Goal: Information Seeking & Learning: Learn about a topic

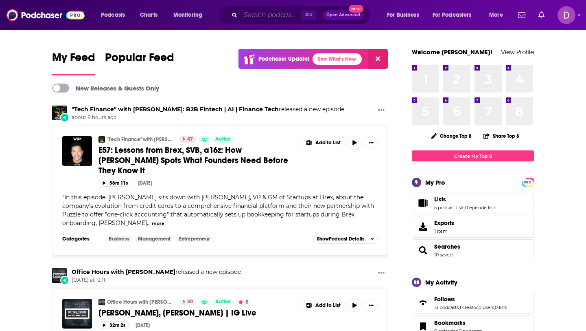
click at [262, 12] on input "Search podcasts, credits, & more..." at bounding box center [271, 15] width 61 height 13
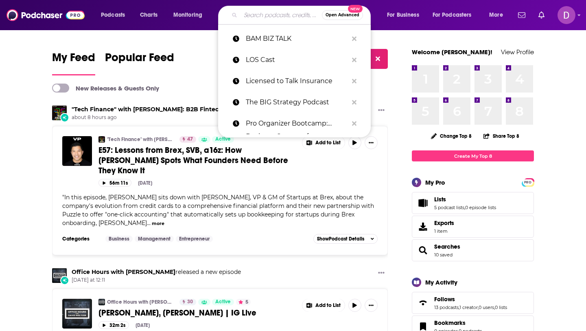
paste input "CPO PLAYBOOK with [PERSON_NAME]"
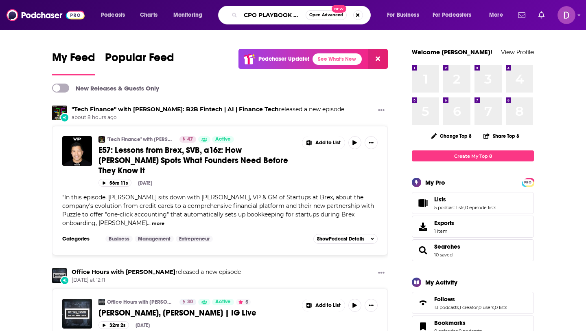
scroll to position [0, 52]
type input "CPO PLAYBOOK with [PERSON_NAME]"
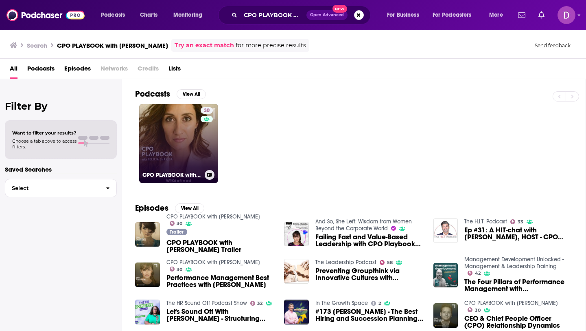
click at [165, 138] on link "30 CPO PLAYBOOK with [PERSON_NAME]" at bounding box center [178, 143] width 79 height 79
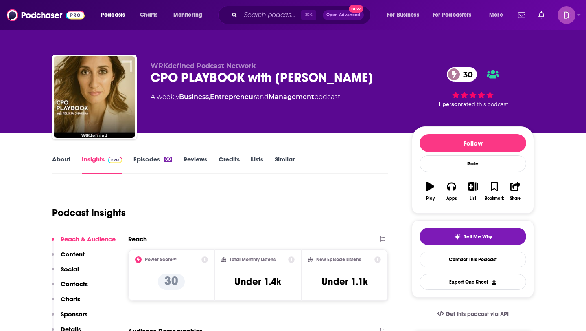
click at [59, 158] on link "About" at bounding box center [61, 164] width 18 height 19
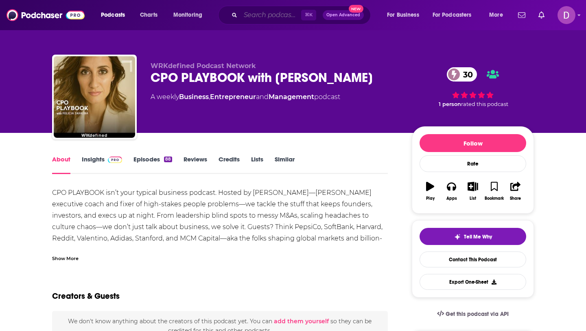
click at [259, 13] on input "Search podcasts, credits, & more..." at bounding box center [271, 15] width 61 height 13
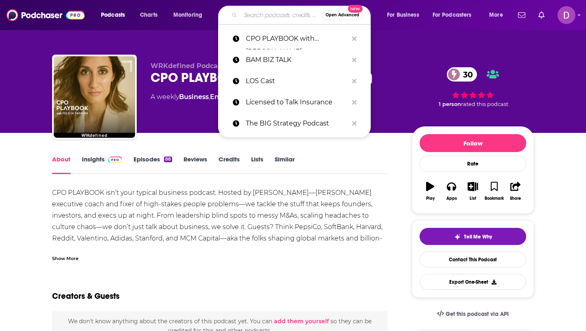
paste input "Scaling Up Success [PERSON_NAME] [EMAIL_ADDRESS][DOMAIN_NAME] [URL][DOMAIN_NAME…"
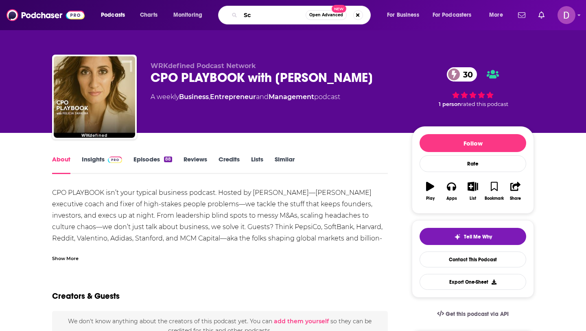
type input "S"
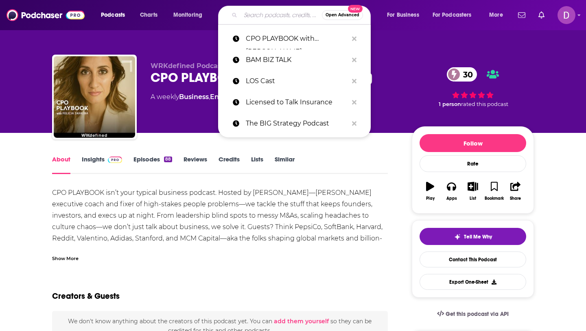
click at [269, 16] on input "Search podcasts, credits, & more..." at bounding box center [281, 15] width 81 height 13
paste input "Scaling Up Success"
type input "Scaling Up Success"
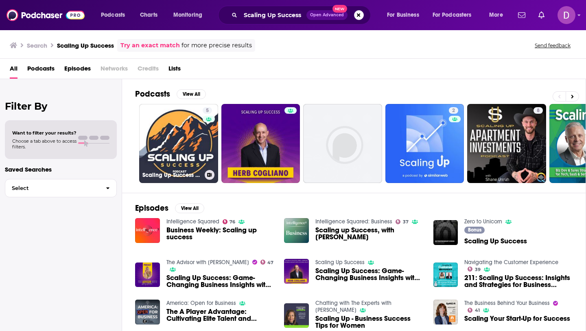
click at [189, 121] on link "5 Scaling Up Success Podcast" at bounding box center [178, 143] width 79 height 79
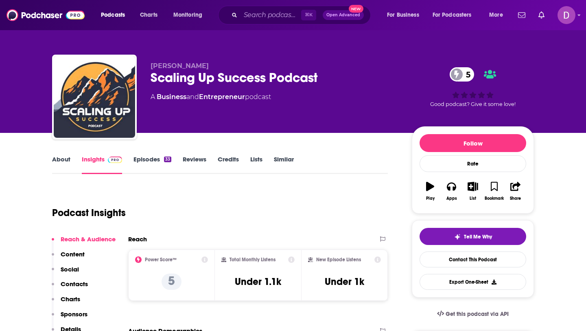
click at [63, 160] on link "About" at bounding box center [61, 164] width 18 height 19
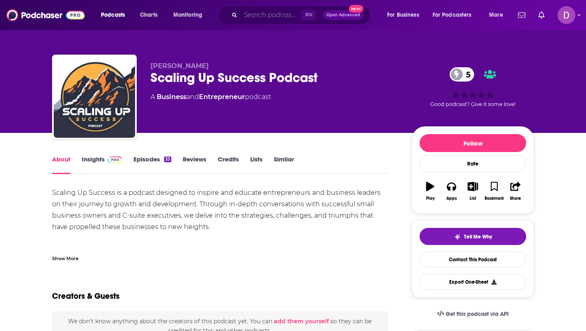
click at [259, 18] on input "Search podcasts, credits, & more..." at bounding box center [271, 15] width 61 height 13
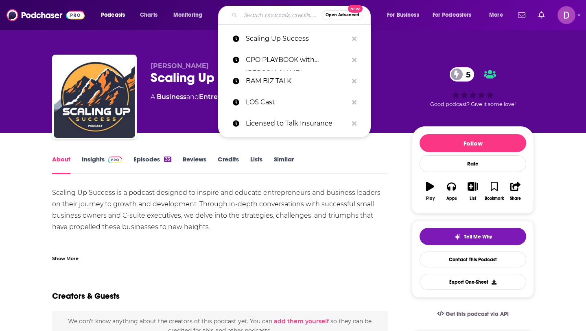
paste input "Entrepreneur Insider Secrets"
type input "Entrepreneur Insider Secrets"
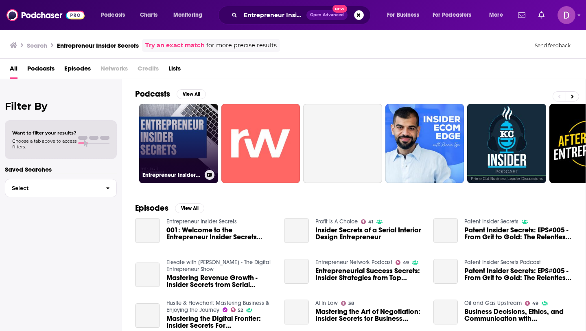
click at [161, 156] on link "Entrepreneur Insider Secrets" at bounding box center [178, 143] width 79 height 79
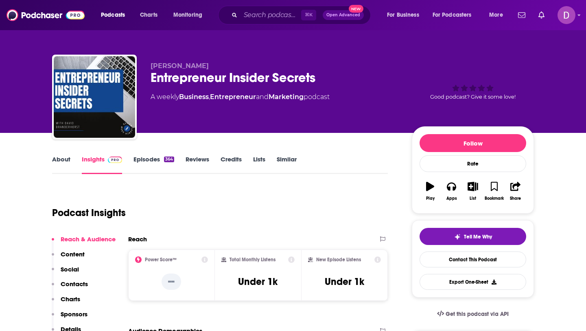
click at [260, 8] on div "⌘ K Open Advanced New" at bounding box center [294, 15] width 153 height 19
click at [258, 13] on input "Search podcasts, credits, & more..." at bounding box center [271, 15] width 61 height 13
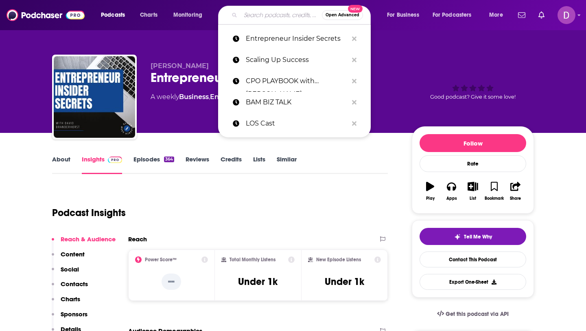
paste input "The Entrepreneurial Strategy Series"
type input "The Entrepreneurial Strategy Series"
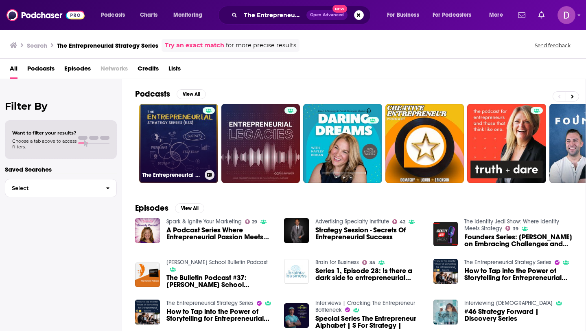
click at [186, 134] on link "The Entrepreneurial Strategy Series" at bounding box center [178, 143] width 79 height 79
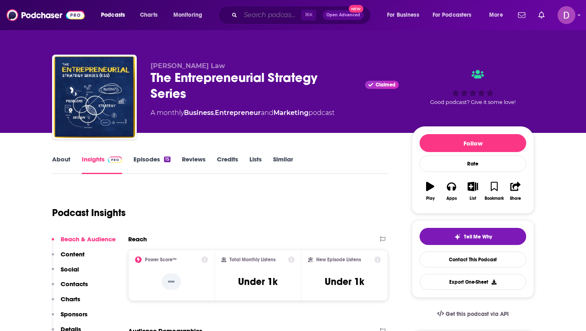
click at [250, 13] on input "Search podcasts, credits, & more..." at bounding box center [271, 15] width 61 height 13
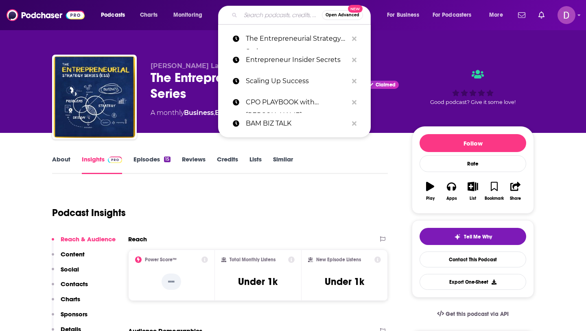
paste input "Podcast Archive - [DATE] Business Radio"
type input "Podcast Archive - [DATE] Business Radio"
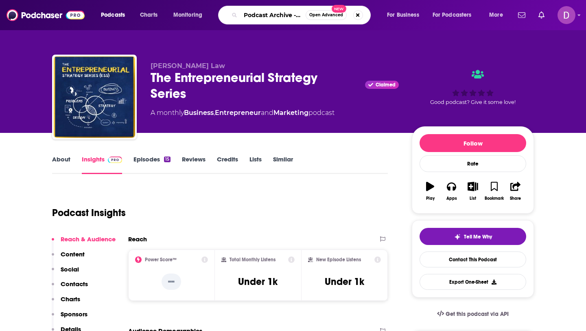
scroll to position [0, 65]
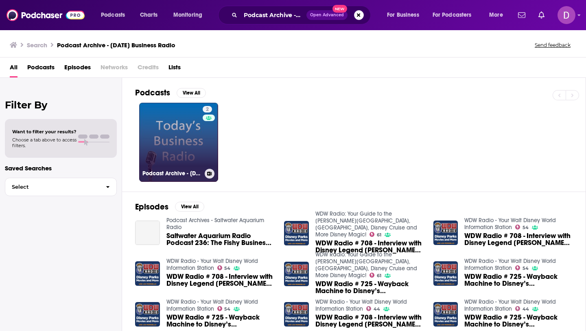
click at [159, 140] on link "2 Podcast Archive - [DATE] Business Radio" at bounding box center [178, 142] width 79 height 79
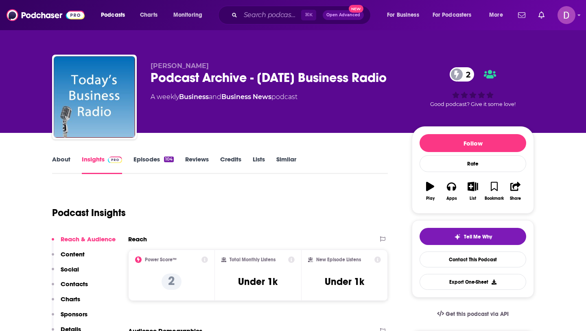
click at [66, 160] on link "About" at bounding box center [61, 164] width 18 height 19
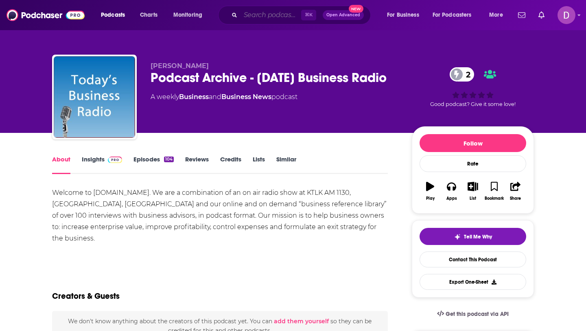
click at [243, 21] on input "Search podcasts, credits, & more..." at bounding box center [271, 15] width 61 height 13
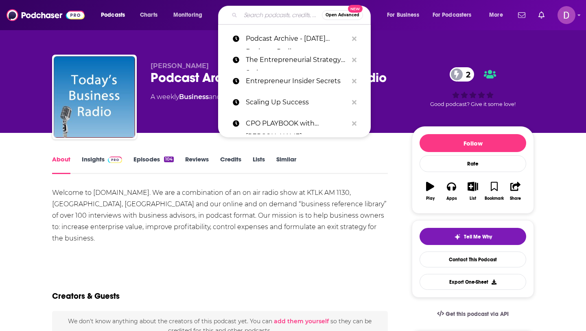
paste input "Thinc Ahead"
type input "Thinc Ahead"
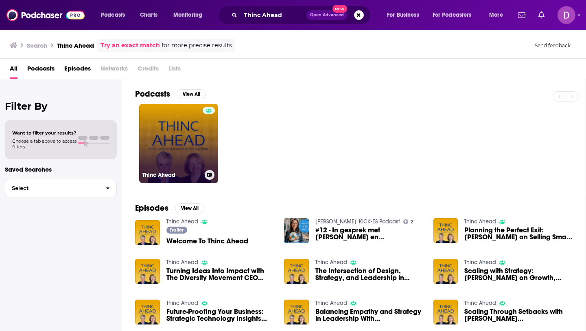
click at [169, 125] on link "Thinc Ahead" at bounding box center [178, 143] width 79 height 79
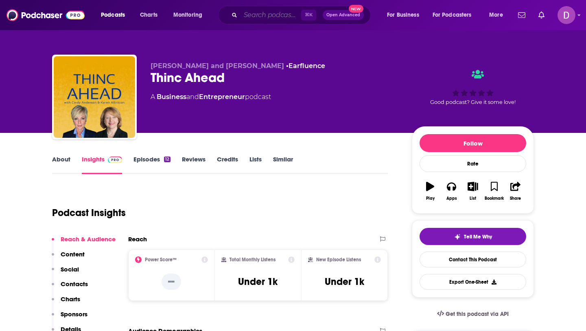
click at [269, 15] on input "Search podcasts, credits, & more..." at bounding box center [271, 15] width 61 height 13
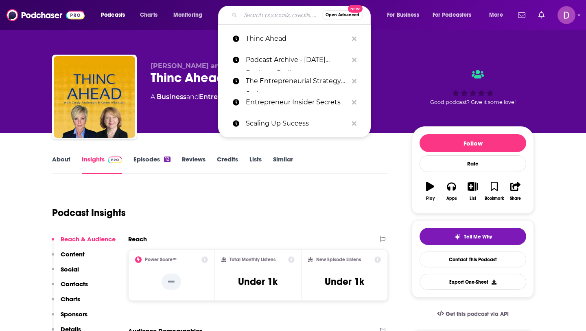
paste input "The [PERSON_NAME] Show"
type input "The [PERSON_NAME] Show"
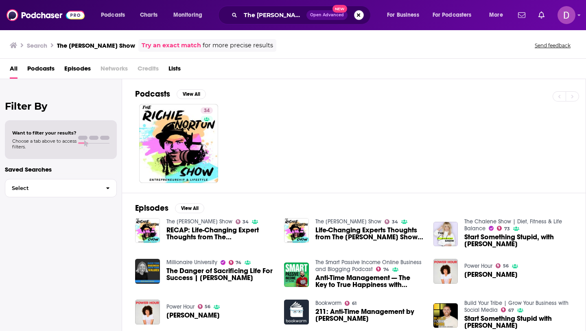
click at [363, 14] on button "Search podcasts, credits, & more..." at bounding box center [359, 15] width 10 height 10
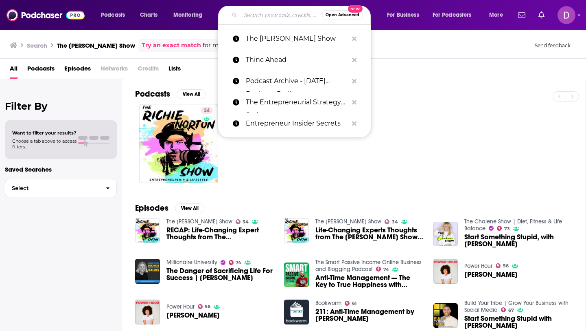
click at [262, 13] on input "Search podcasts, credits, & more..." at bounding box center [281, 15] width 81 height 13
paste input "Main Street Matters"
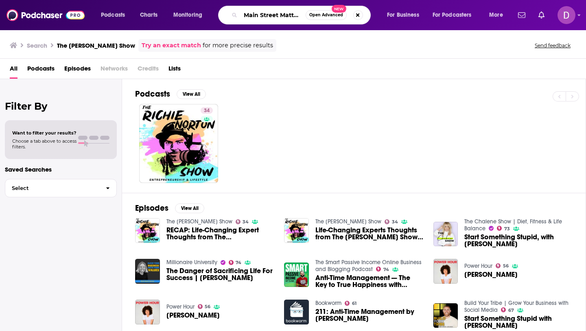
scroll to position [0, 1]
type input "Main Street Matters"
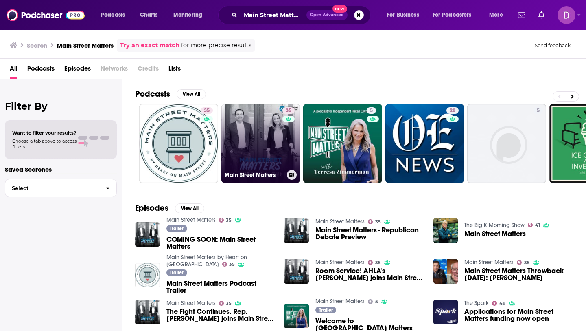
click at [270, 156] on link "[STREET_ADDRESS] Matters" at bounding box center [261, 143] width 79 height 79
